Goal: Navigation & Orientation: Understand site structure

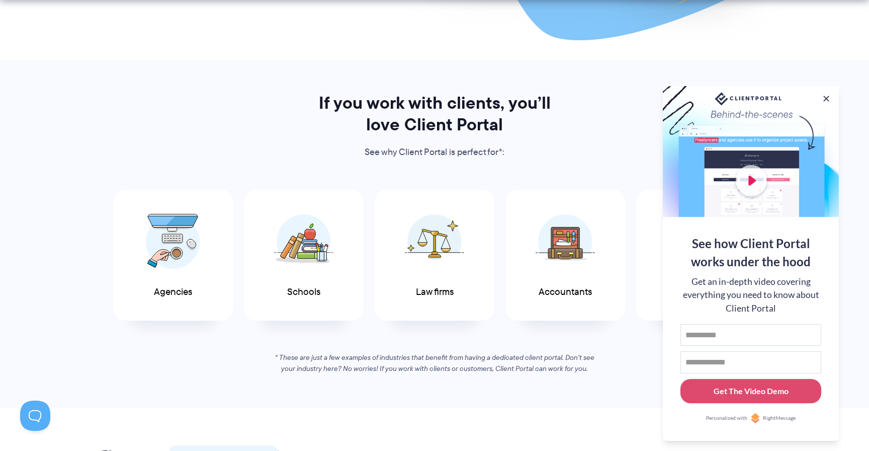
scroll to position [463, 0]
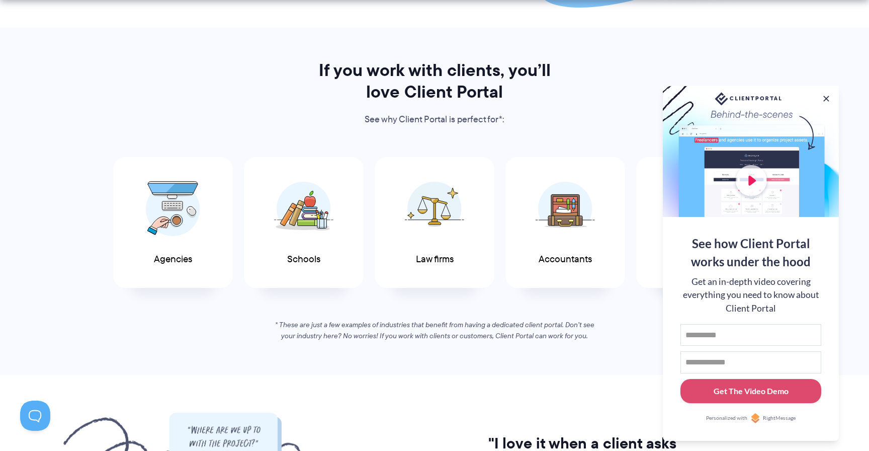
click at [825, 96] on button at bounding box center [826, 99] width 10 height 10
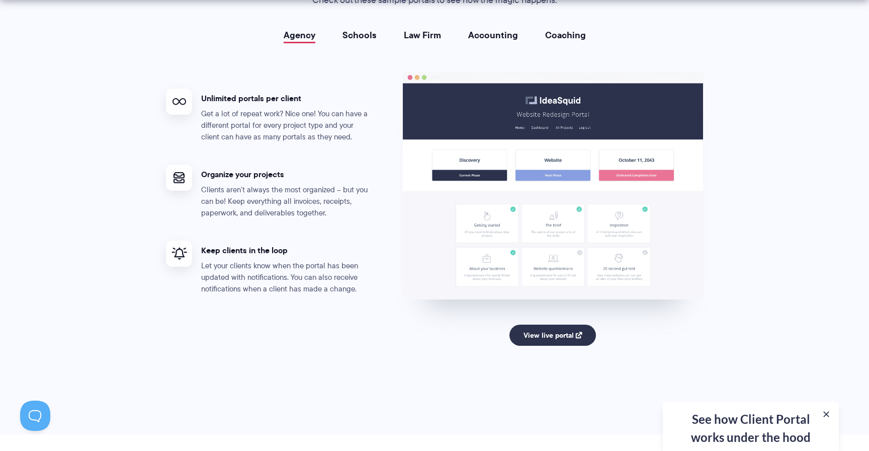
scroll to position [1895, 0]
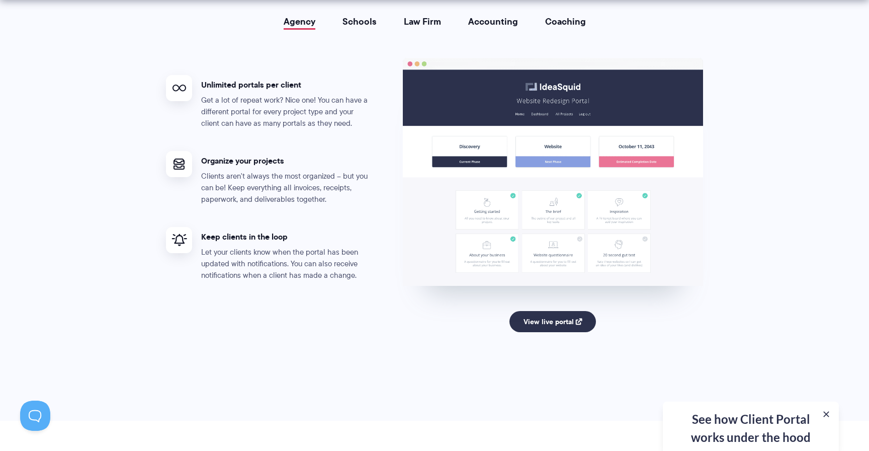
click at [735, 427] on div "See how Client Portal works under the hood Get an in-depth video covering every…" at bounding box center [751, 425] width 176 height 49
